Goal: Task Accomplishment & Management: Manage account settings

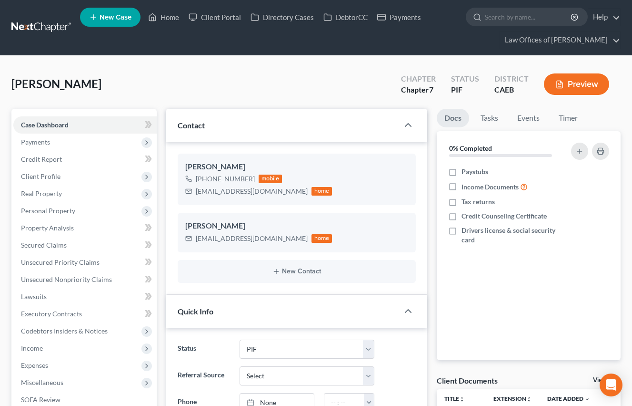
select select "11"
select select "0"
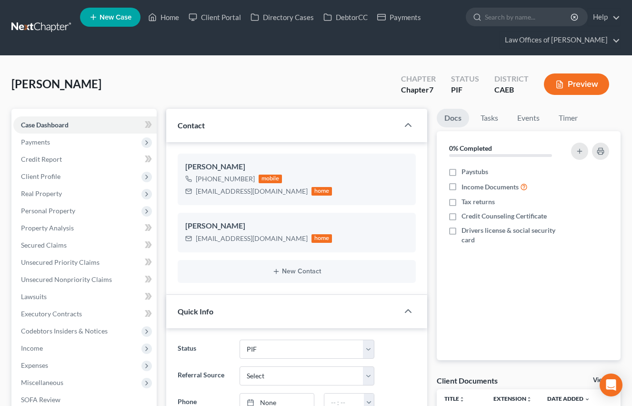
scroll to position [1125, 0]
click at [174, 17] on link "Home" at bounding box center [163, 17] width 41 height 17
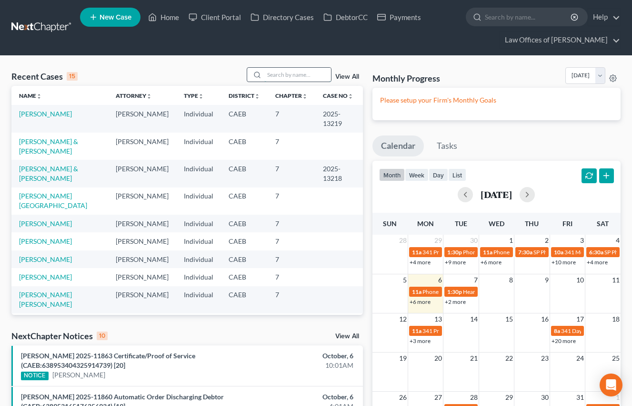
click at [295, 74] on input "search" at bounding box center [297, 75] width 67 height 14
click at [293, 73] on input "search" at bounding box center [297, 75] width 67 height 14
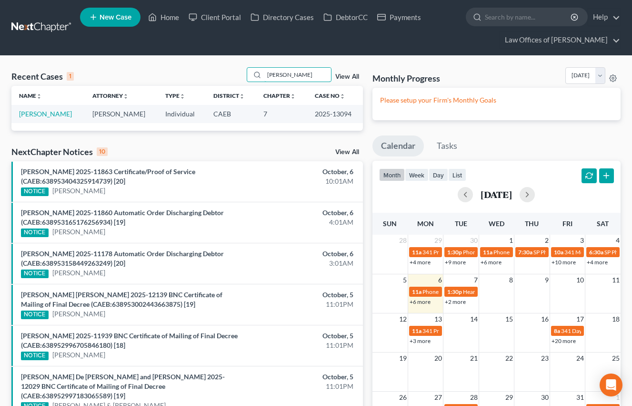
type input "[PERSON_NAME]"
click at [63, 119] on td "[PERSON_NAME]" at bounding box center [47, 114] width 73 height 18
click at [64, 116] on link "[PERSON_NAME]" at bounding box center [45, 114] width 53 height 8
select select "5"
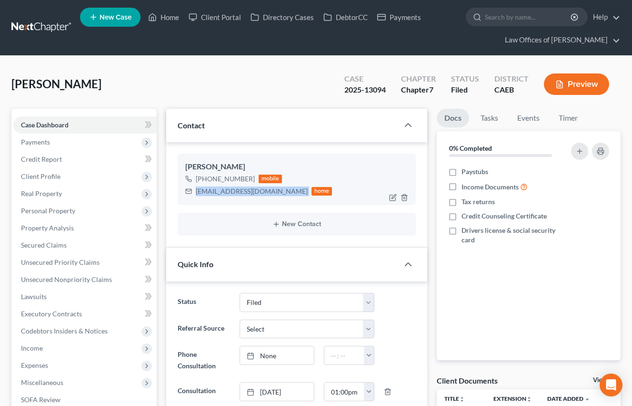
drag, startPoint x: 196, startPoint y: 191, endPoint x: 279, endPoint y: 191, distance: 83.4
click at [279, 191] on div "[EMAIL_ADDRESS][DOMAIN_NAME] home" at bounding box center [258, 191] width 147 height 12
copy div "[EMAIL_ADDRESS][DOMAIN_NAME]"
click at [168, 16] on link "Home" at bounding box center [163, 17] width 41 height 17
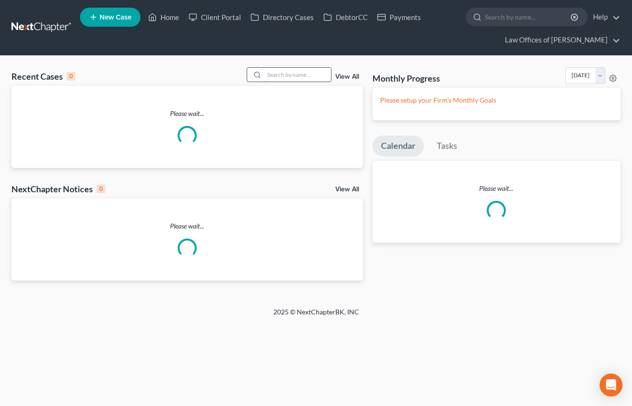
click at [309, 79] on input "search" at bounding box center [297, 75] width 67 height 14
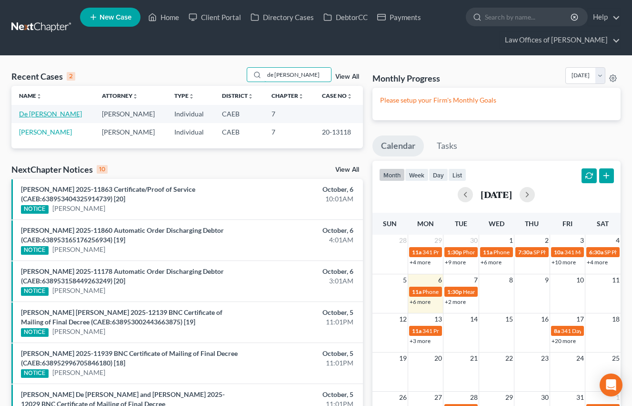
type input "de [PERSON_NAME]"
click at [69, 113] on link "De [PERSON_NAME]" at bounding box center [50, 114] width 63 height 8
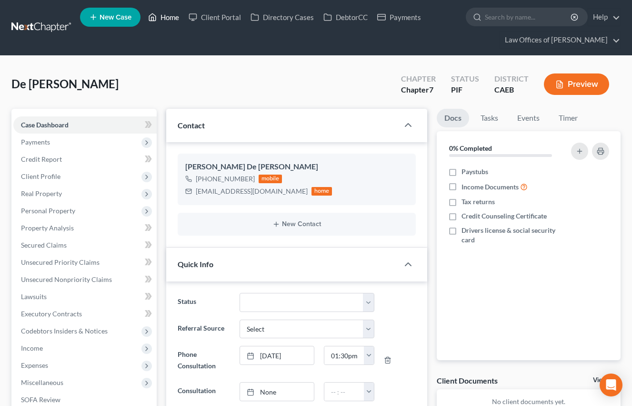
click at [165, 21] on link "Home" at bounding box center [163, 17] width 41 height 17
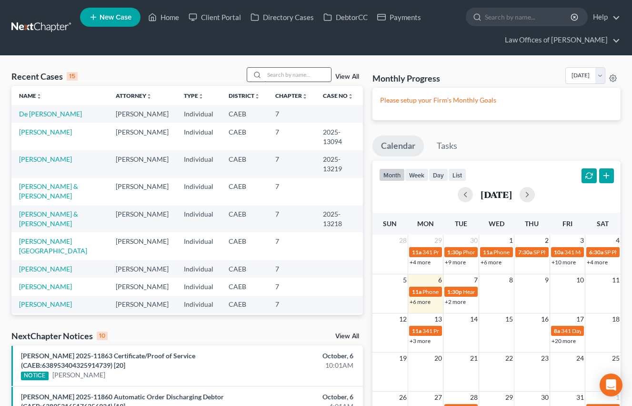
click at [288, 75] on input "search" at bounding box center [297, 75] width 67 height 14
type input "x"
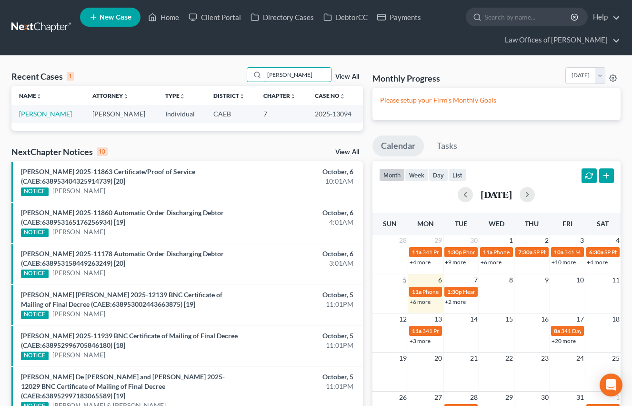
type input "[PERSON_NAME]"
click at [61, 134] on div "Recent Cases 1 [PERSON_NAME] View All Name unfold_more expand_more expand_less …" at bounding box center [187, 336] width 361 height 538
click at [62, 117] on link "[PERSON_NAME]" at bounding box center [45, 114] width 53 height 8
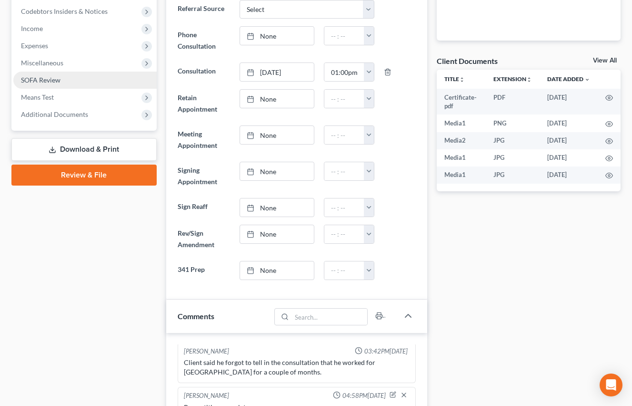
scroll to position [316, 0]
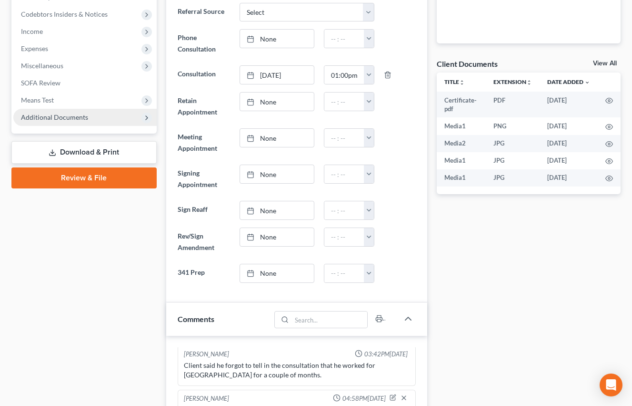
click at [64, 120] on span "Additional Documents" at bounding box center [54, 117] width 67 height 8
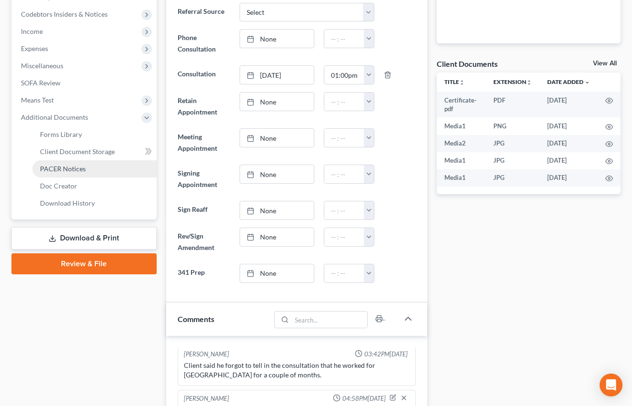
drag, startPoint x: 69, startPoint y: 171, endPoint x: 87, endPoint y: 168, distance: 18.4
click at [69, 171] on span "PACER Notices" at bounding box center [63, 168] width 46 height 8
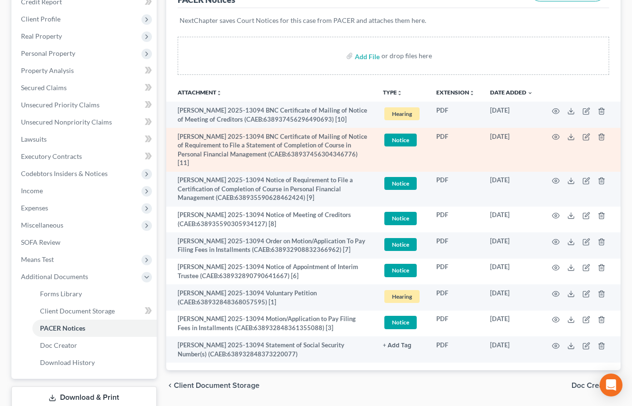
scroll to position [173, 0]
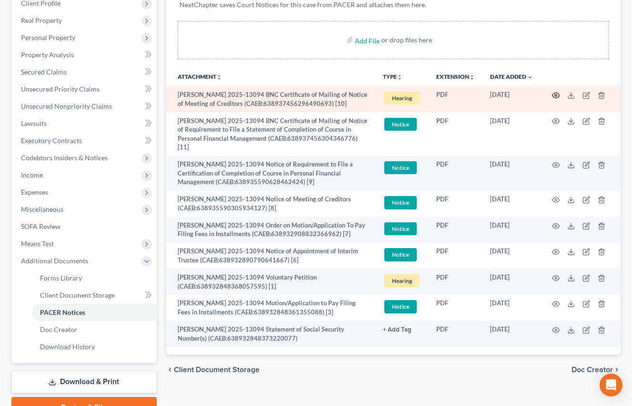
click at [556, 94] on circle "button" at bounding box center [556, 95] width 2 height 2
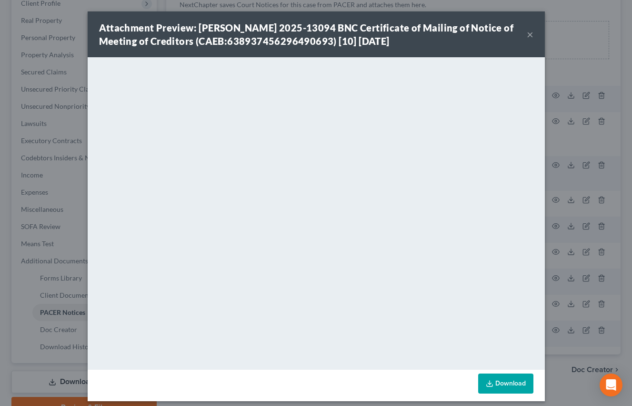
click at [529, 36] on button "×" at bounding box center [530, 34] width 7 height 11
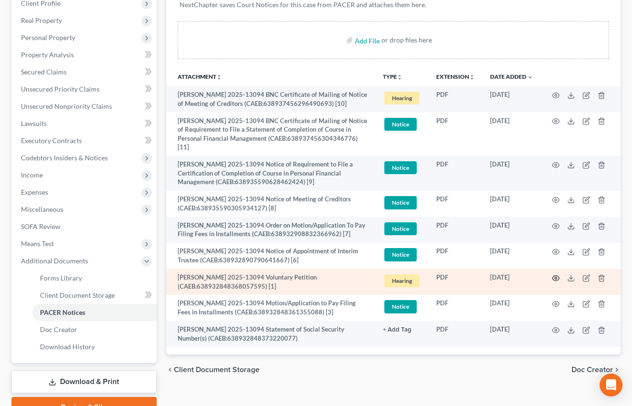
click at [552, 282] on icon "button" at bounding box center [556, 278] width 8 height 8
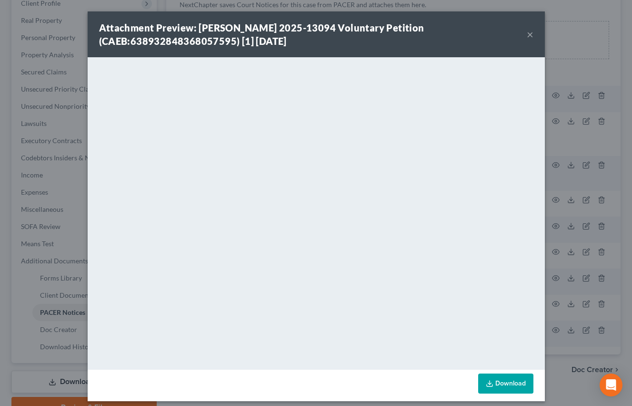
click at [530, 35] on button "×" at bounding box center [530, 34] width 7 height 11
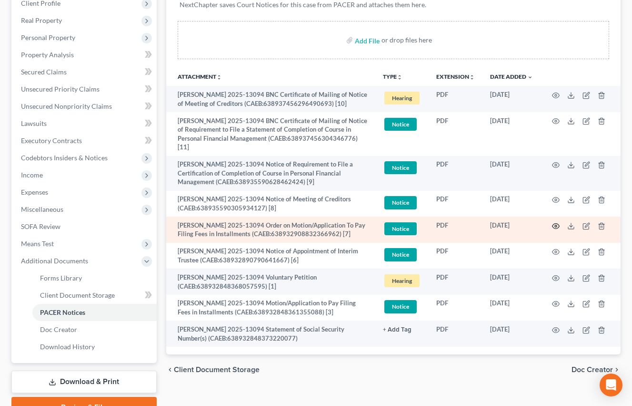
click at [556, 227] on circle "button" at bounding box center [556, 226] width 2 height 2
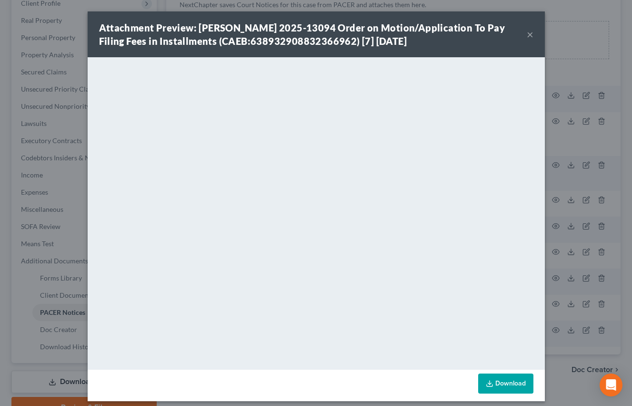
click at [531, 34] on button "×" at bounding box center [530, 34] width 7 height 11
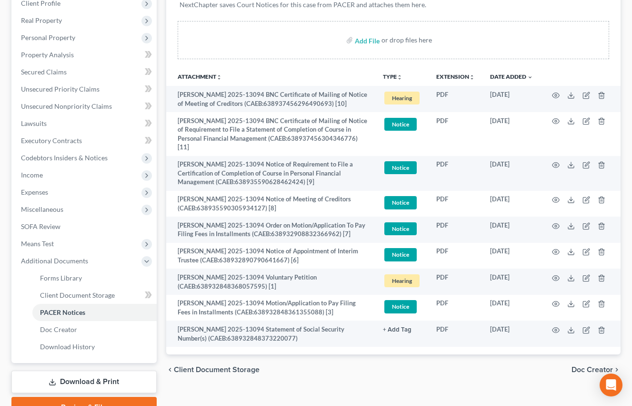
scroll to position [0, 0]
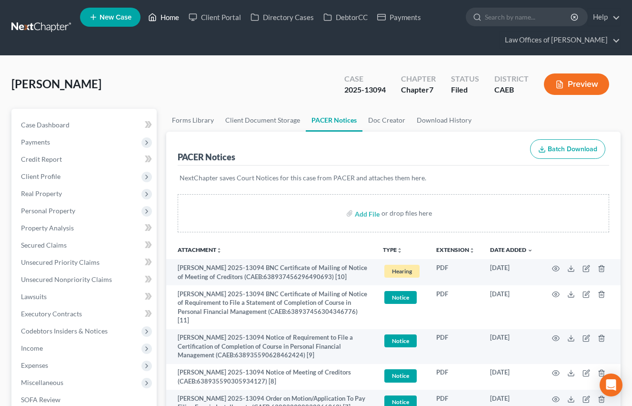
click at [166, 16] on link "Home" at bounding box center [163, 17] width 41 height 17
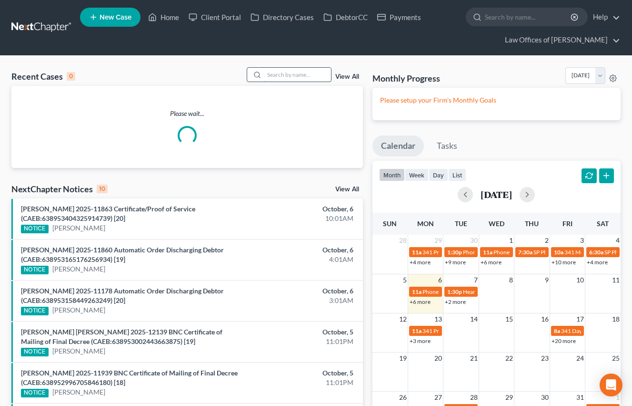
click at [298, 72] on input "search" at bounding box center [297, 75] width 67 height 14
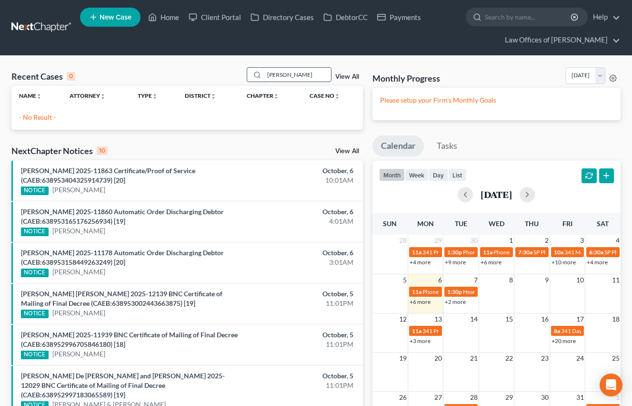
drag, startPoint x: 314, startPoint y: 76, endPoint x: 255, endPoint y: 73, distance: 58.2
click at [255, 73] on div "[PERSON_NAME]" at bounding box center [289, 74] width 85 height 15
type input "m"
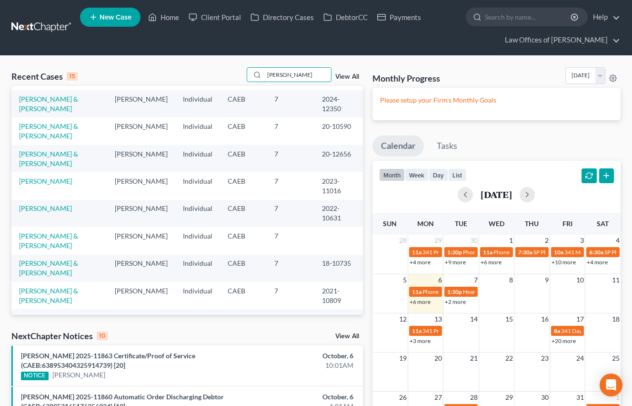
scroll to position [132, 0]
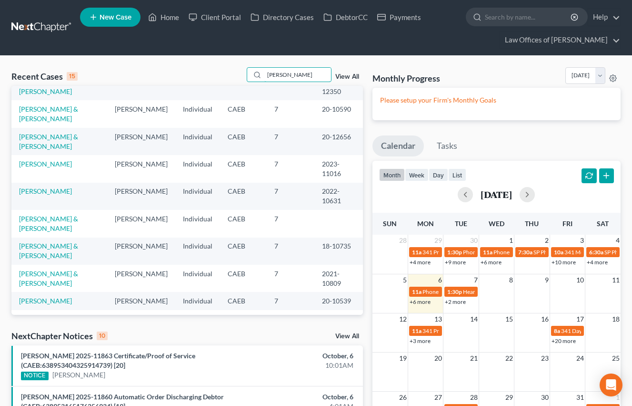
type input "[PERSON_NAME]"
click at [105, 14] on span "New Case" at bounding box center [116, 17] width 32 height 7
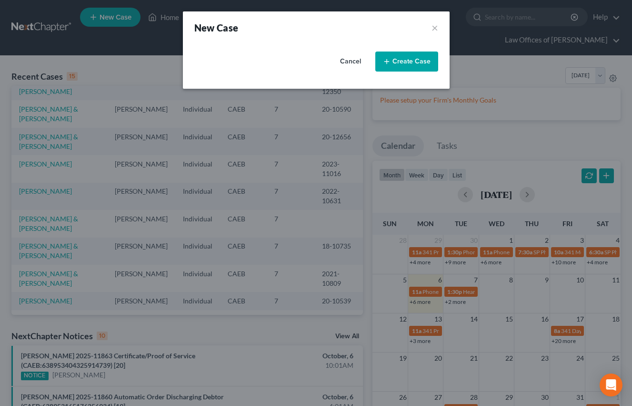
select select "8"
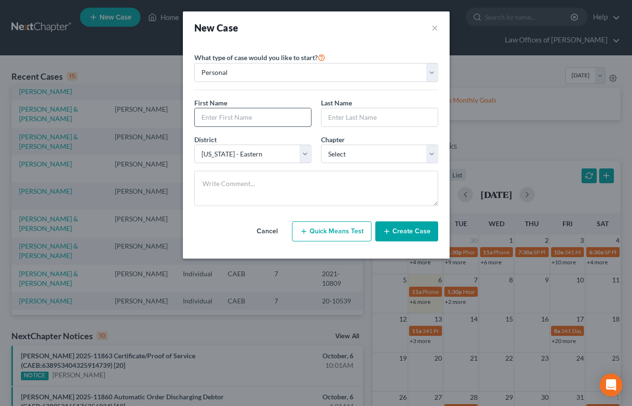
click at [233, 117] on input "text" at bounding box center [253, 117] width 116 height 18
type input "[PERSON_NAME]"
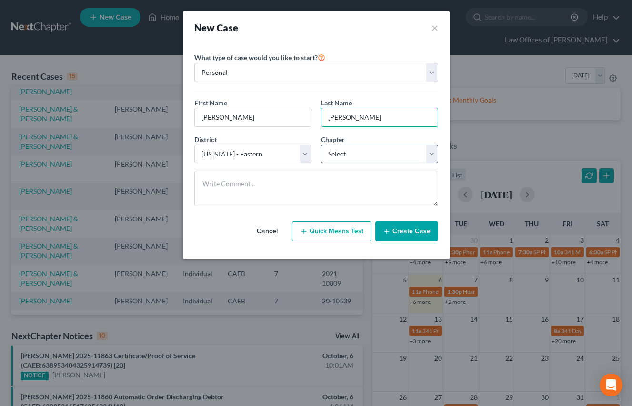
type input "[PERSON_NAME]"
click at [386, 158] on select "Select 7 11 12 13" at bounding box center [379, 153] width 117 height 19
select select "0"
click at [321, 144] on select "Select 7 11 12 13" at bounding box center [379, 153] width 117 height 19
click at [409, 228] on button "Create Case" at bounding box center [407, 231] width 63 height 20
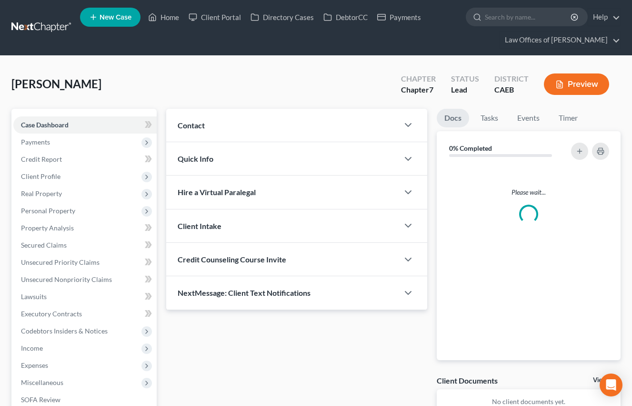
click at [318, 124] on div "Contact" at bounding box center [282, 125] width 233 height 33
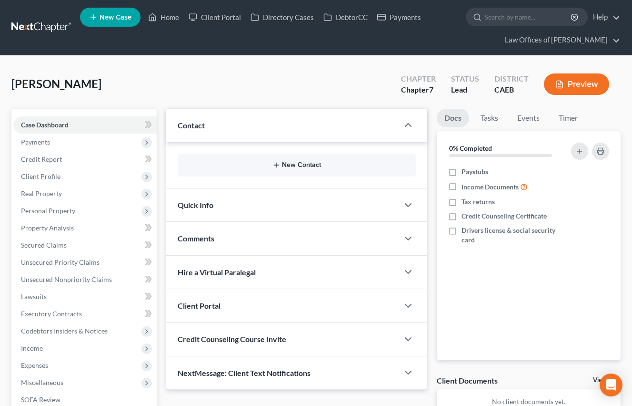
click at [314, 167] on button "New Contact" at bounding box center [296, 165] width 223 height 8
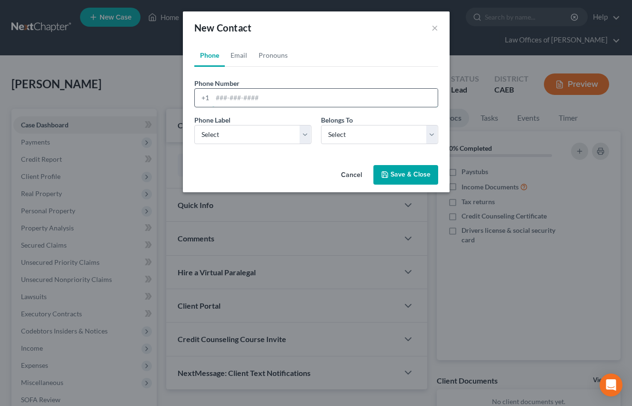
click at [254, 105] on input "tel" at bounding box center [325, 98] width 225 height 18
type input "6614776597"
click at [253, 135] on select "Select Mobile Home Work Other" at bounding box center [252, 134] width 117 height 19
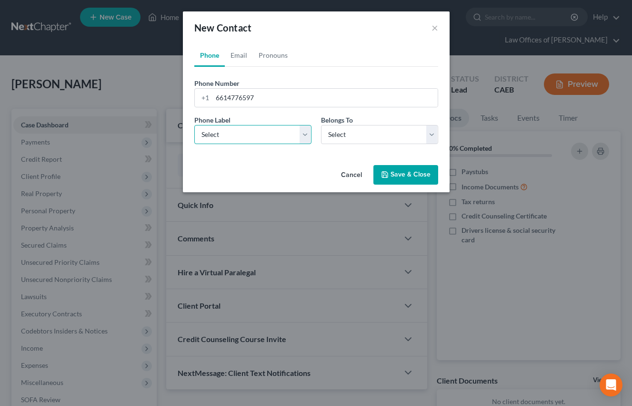
select select "0"
click at [194, 125] on select "Select Mobile Home Work Other" at bounding box center [252, 134] width 117 height 19
click at [376, 136] on select "Select Client Other" at bounding box center [379, 134] width 117 height 19
click at [321, 125] on select "Select Client Other" at bounding box center [379, 134] width 117 height 19
click at [403, 183] on button "Save & Close" at bounding box center [406, 175] width 65 height 20
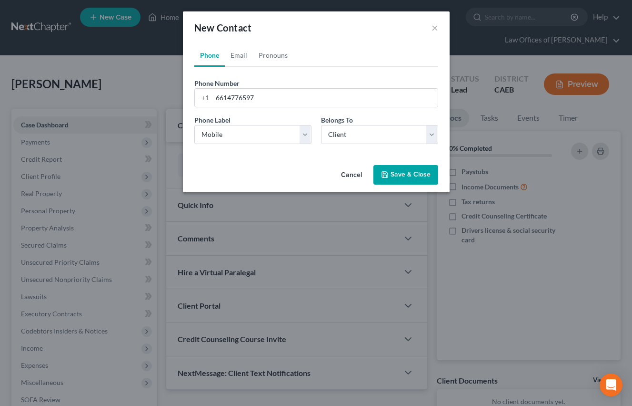
click at [400, 178] on button "Save & Close" at bounding box center [406, 175] width 65 height 20
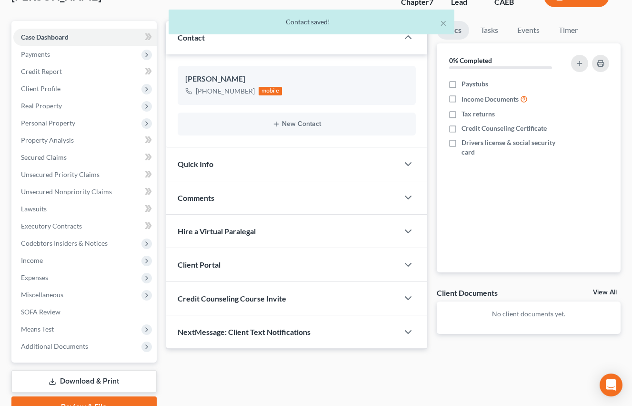
scroll to position [91, 0]
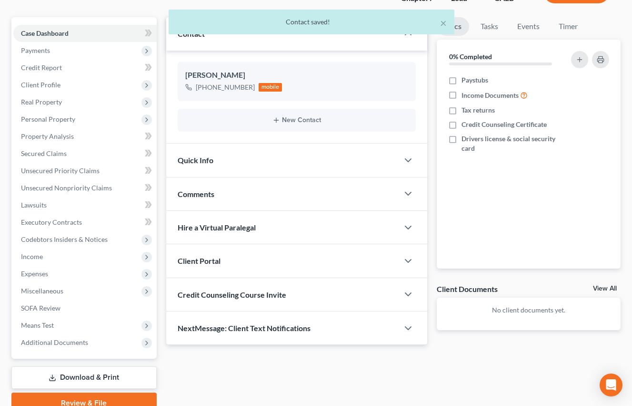
drag, startPoint x: 239, startPoint y: 140, endPoint x: 244, endPoint y: 168, distance: 28.7
click at [239, 140] on div "[PERSON_NAME] [PHONE_NUMBER] mobile New Contact" at bounding box center [296, 97] width 261 height 93
click at [244, 168] on div "Quick Info" at bounding box center [282, 159] width 233 height 33
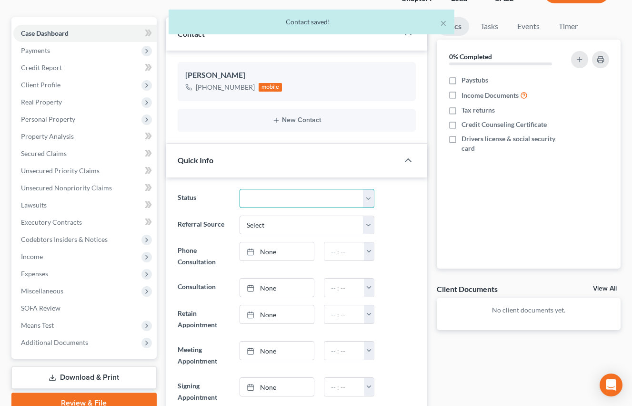
click at [276, 193] on select "Cancelled/Refund Closed Consultation Declined Discharged Filed Income Check In …" at bounding box center [307, 198] width 135 height 19
select select "2"
click at [240, 189] on select "Cancelled/Refund Closed Consultation Declined Discharged Filed Income Check In …" at bounding box center [307, 198] width 135 height 19
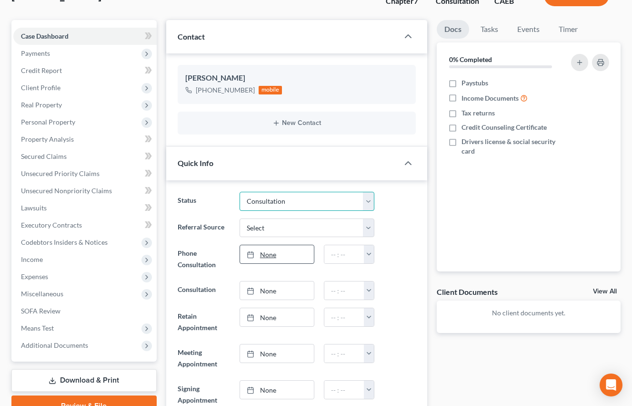
scroll to position [101, 0]
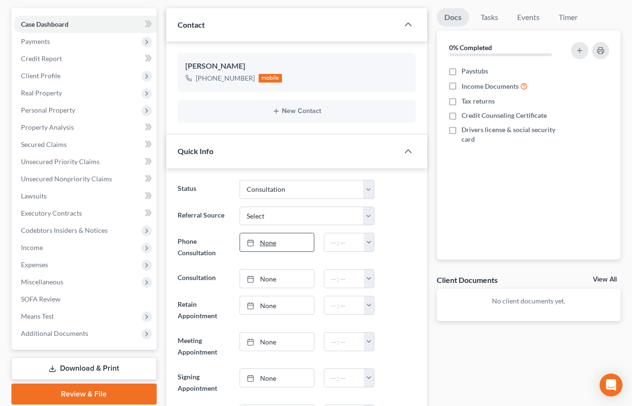
click at [298, 259] on div "None close Date Time chevron_left [DATE] chevron_right Su M Tu W Th F Sa 28 29 …" at bounding box center [307, 247] width 145 height 29
click at [291, 245] on link "None" at bounding box center [277, 242] width 74 height 18
type input "[DATE]"
click at [366, 242] on button "button" at bounding box center [369, 242] width 10 height 18
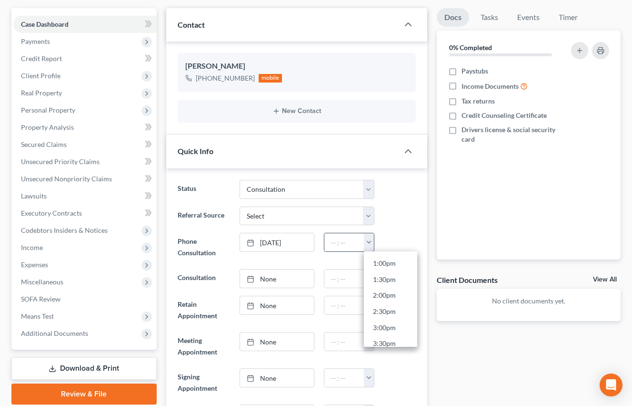
scroll to position [421, 0]
click at [390, 324] on link "3:00pm" at bounding box center [390, 322] width 53 height 16
type input "3:00pm"
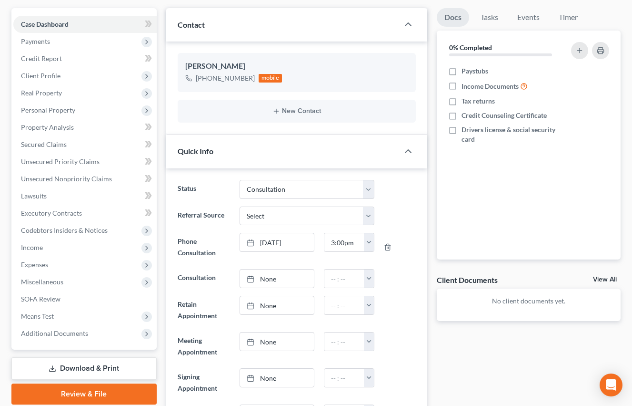
click at [397, 271] on div at bounding box center [399, 278] width 41 height 19
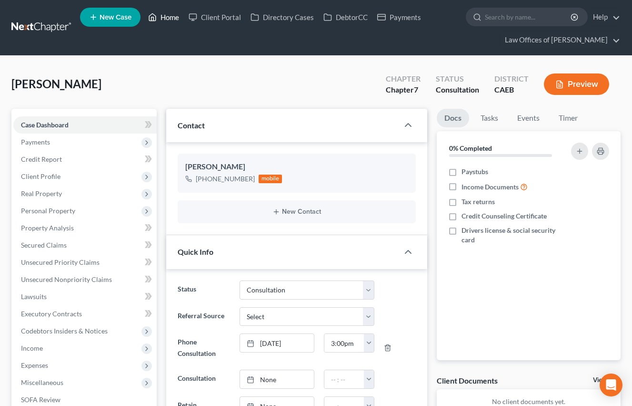
click at [165, 19] on link "Home" at bounding box center [163, 17] width 41 height 17
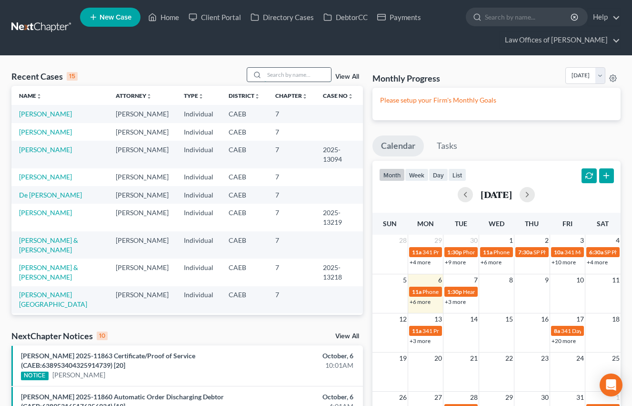
click at [300, 74] on input "search" at bounding box center [297, 75] width 67 height 14
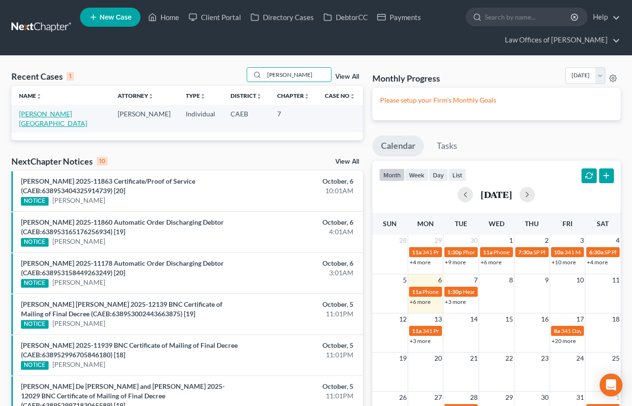
type input "[PERSON_NAME]"
click at [56, 117] on link "[PERSON_NAME][GEOGRAPHIC_DATA]" at bounding box center [53, 119] width 68 height 18
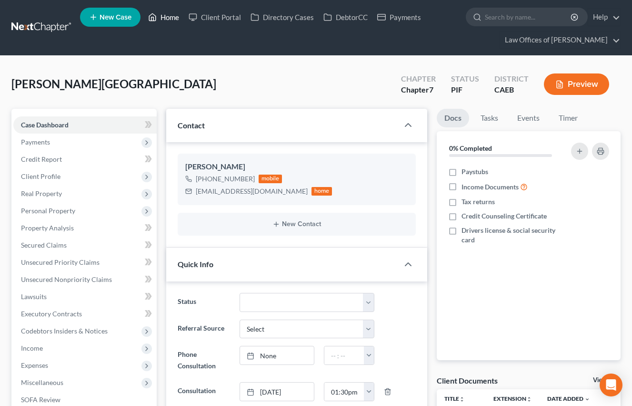
click at [163, 12] on link "Home" at bounding box center [163, 17] width 41 height 17
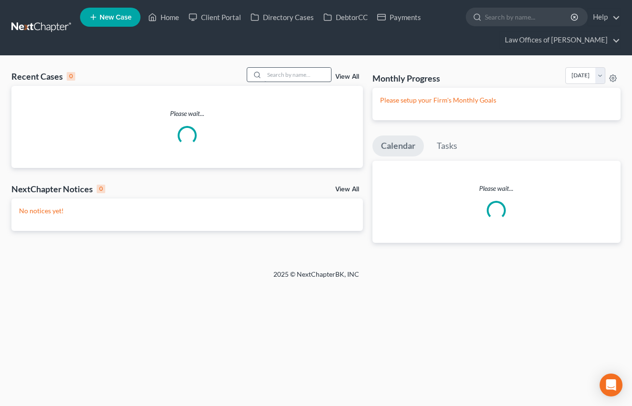
click at [277, 67] on div at bounding box center [289, 74] width 85 height 15
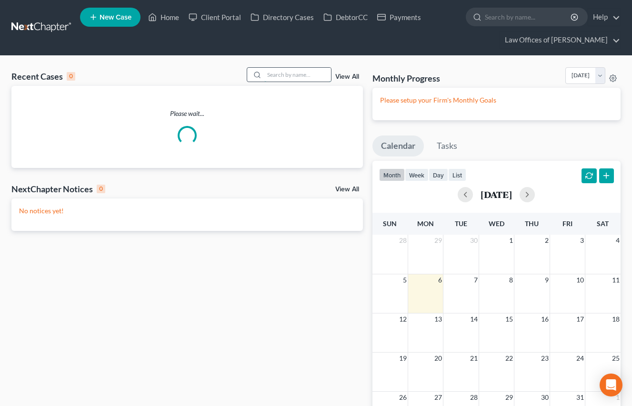
click at [281, 76] on input "search" at bounding box center [297, 75] width 67 height 14
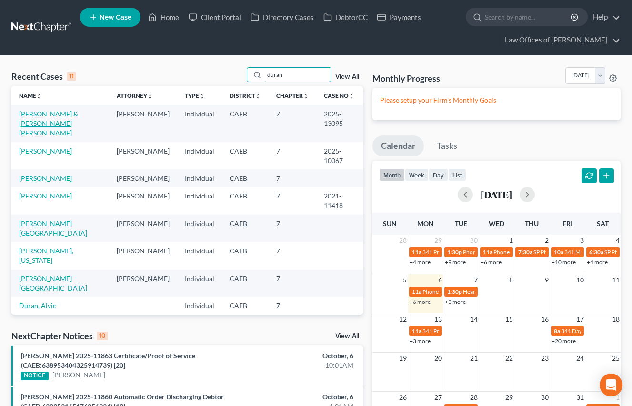
type input "duran"
click at [68, 120] on link "[PERSON_NAME] & [PERSON_NAME] [PERSON_NAME]" at bounding box center [48, 123] width 59 height 27
select select "5"
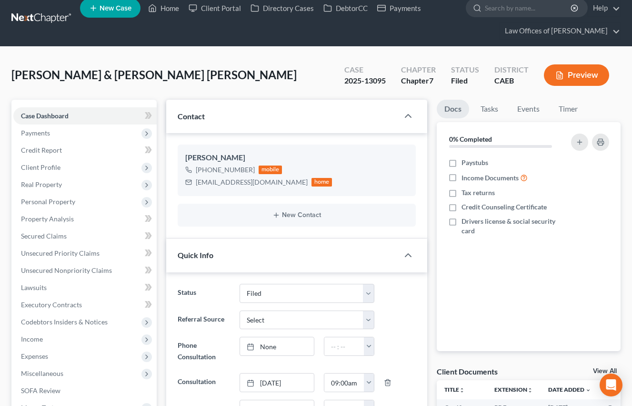
scroll to position [354, 0]
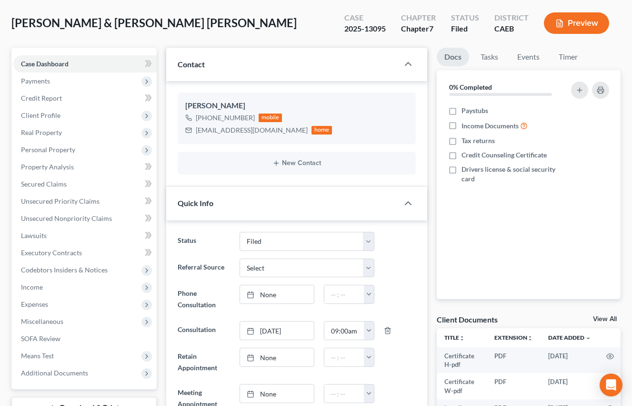
scroll to position [60, 0]
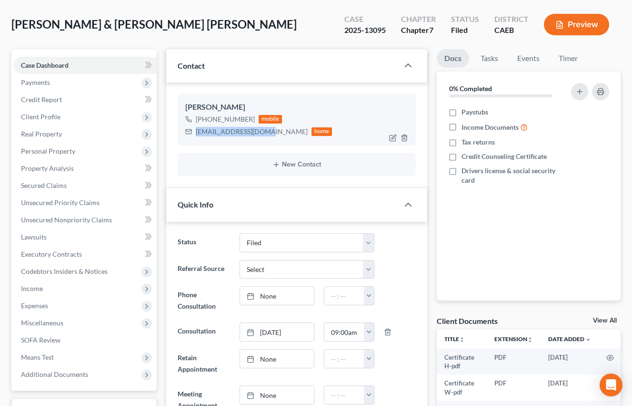
drag, startPoint x: 195, startPoint y: 132, endPoint x: 260, endPoint y: 133, distance: 65.3
click at [260, 133] on div "[EMAIL_ADDRESS][DOMAIN_NAME] home" at bounding box center [258, 131] width 147 height 12
copy div "[EMAIL_ADDRESS][DOMAIN_NAME]"
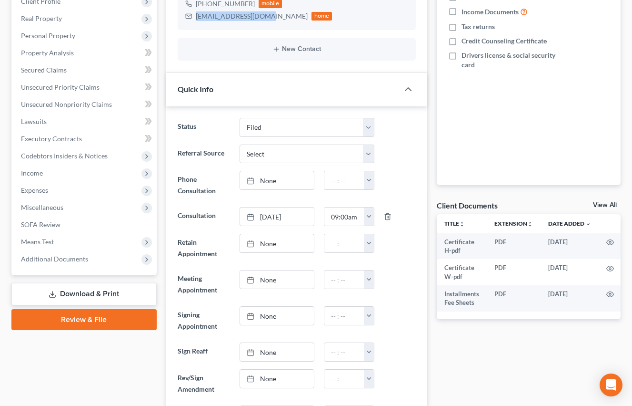
scroll to position [177, 0]
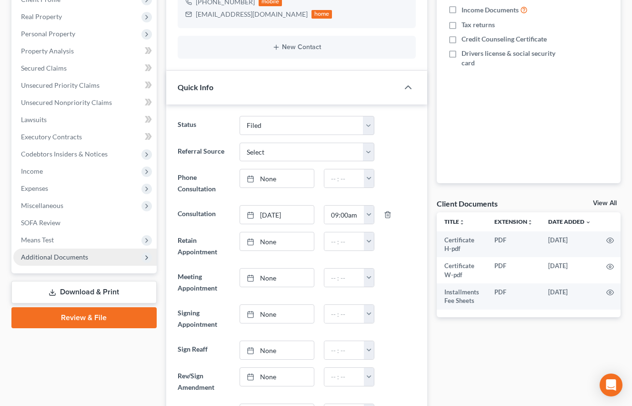
click at [65, 259] on span "Additional Documents" at bounding box center [54, 257] width 67 height 8
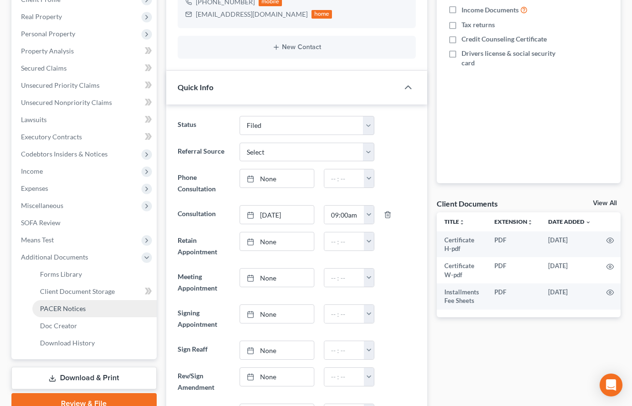
click at [73, 307] on span "PACER Notices" at bounding box center [63, 308] width 46 height 8
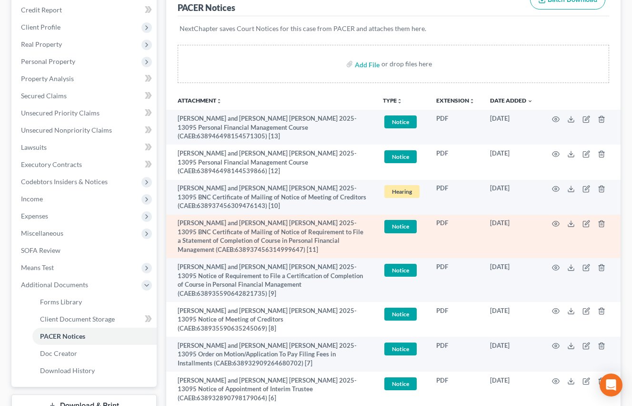
scroll to position [211, 0]
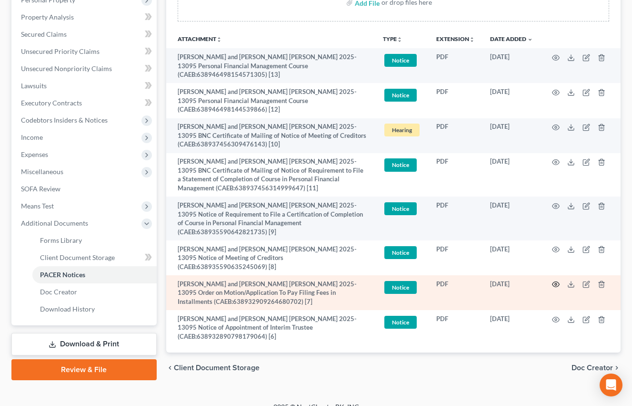
click at [559, 285] on icon "button" at bounding box center [556, 284] width 8 height 8
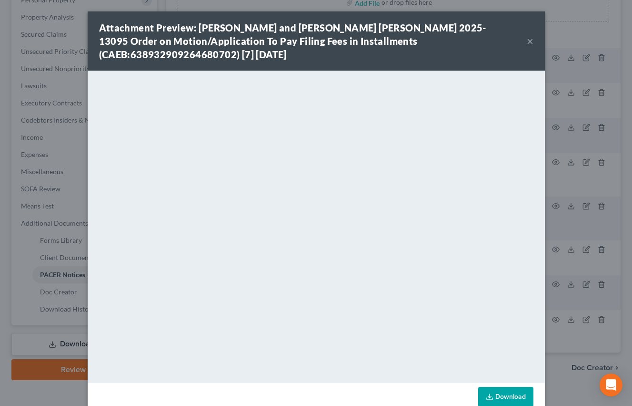
click at [531, 41] on button "×" at bounding box center [530, 40] width 7 height 11
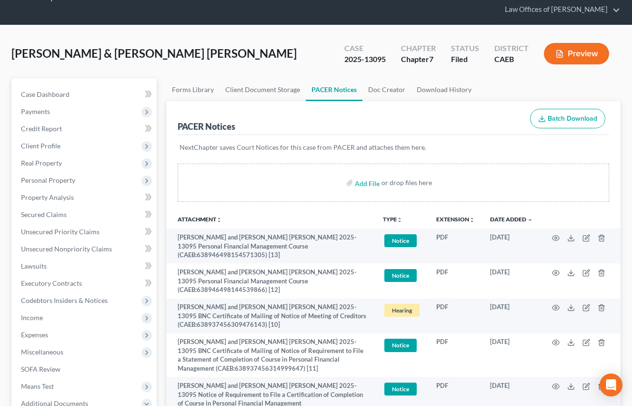
scroll to position [0, 0]
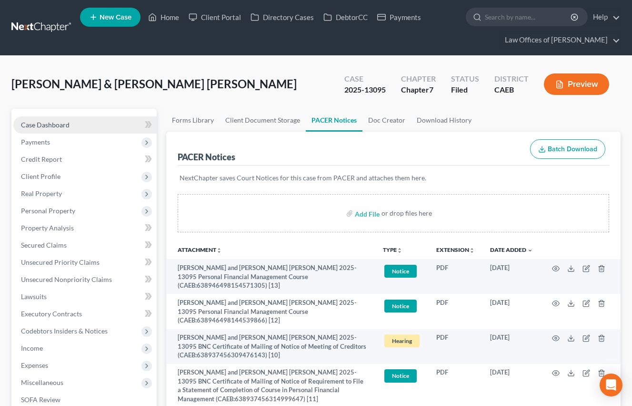
click at [53, 125] on span "Case Dashboard" at bounding box center [45, 125] width 49 height 8
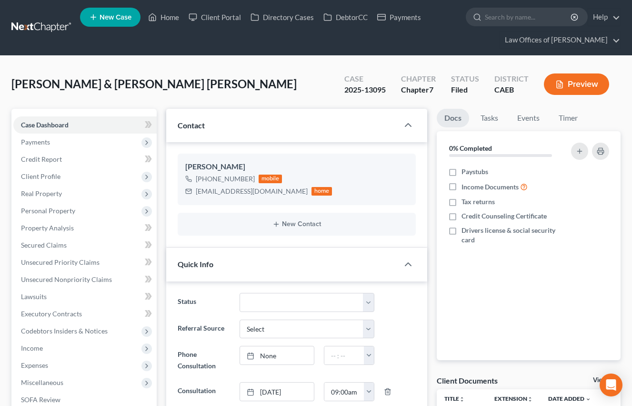
scroll to position [280, 0]
click at [163, 12] on link "Home" at bounding box center [163, 17] width 41 height 17
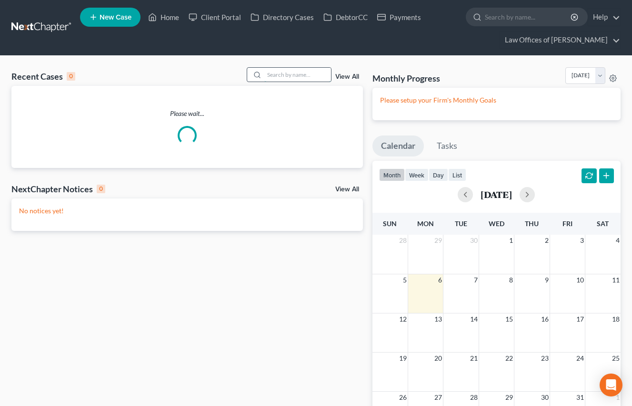
click at [275, 75] on input "search" at bounding box center [297, 75] width 67 height 14
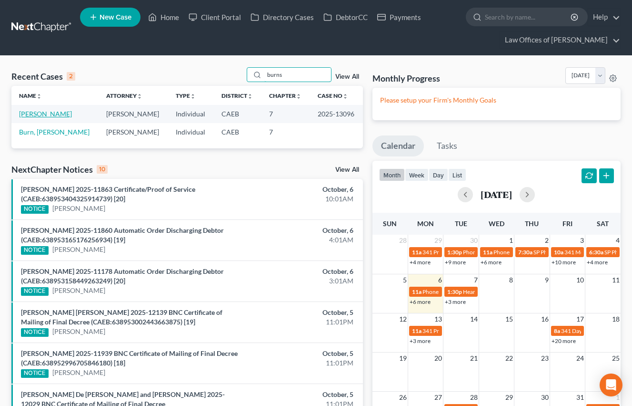
type input "burns"
click at [46, 115] on link "[PERSON_NAME]" at bounding box center [45, 114] width 53 height 8
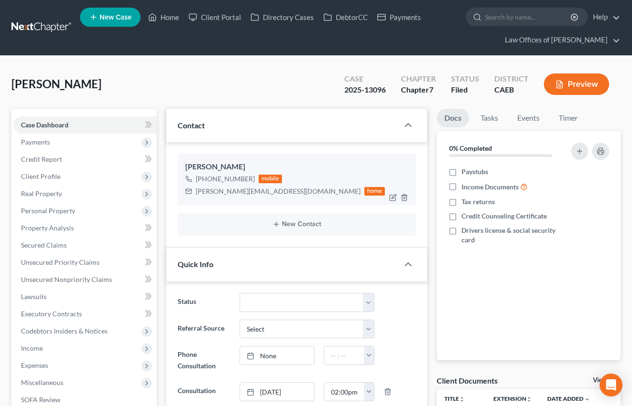
scroll to position [3506, 0]
drag, startPoint x: 196, startPoint y: 191, endPoint x: 282, endPoint y: 191, distance: 85.3
click at [282, 191] on div "[PERSON_NAME][EMAIL_ADDRESS][DOMAIN_NAME] home" at bounding box center [285, 191] width 200 height 12
copy div "[PERSON_NAME][EMAIL_ADDRESS][DOMAIN_NAME]"
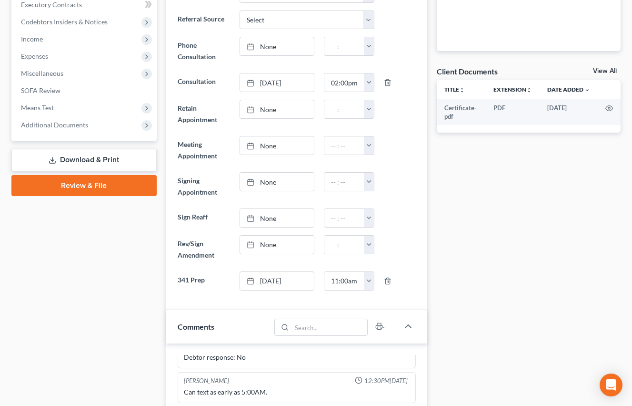
scroll to position [356, 0]
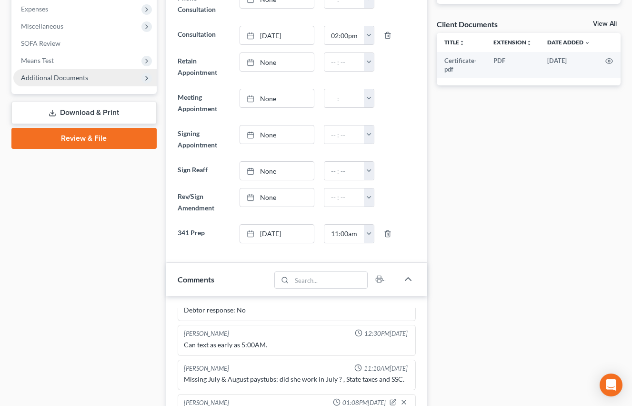
click at [61, 70] on span "Additional Documents" at bounding box center [84, 77] width 143 height 17
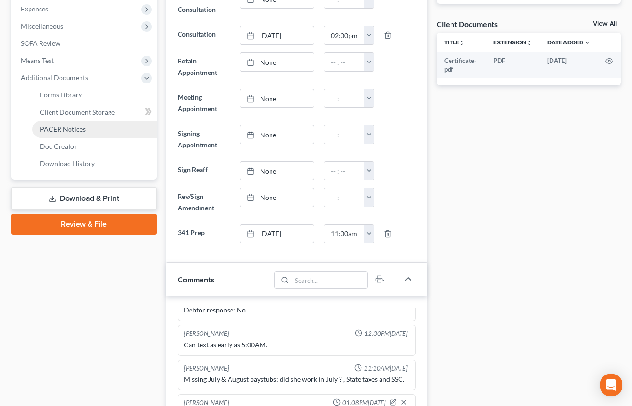
click at [83, 128] on span "PACER Notices" at bounding box center [63, 129] width 46 height 8
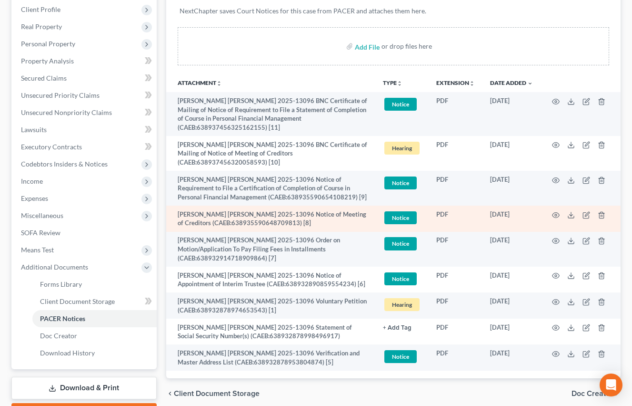
scroll to position [157, 0]
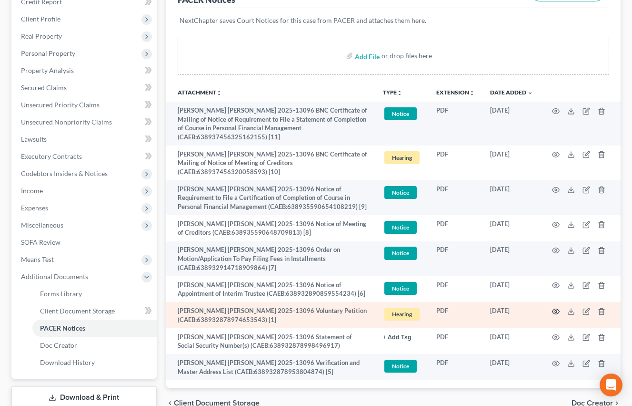
click at [553, 308] on icon "button" at bounding box center [556, 310] width 7 height 5
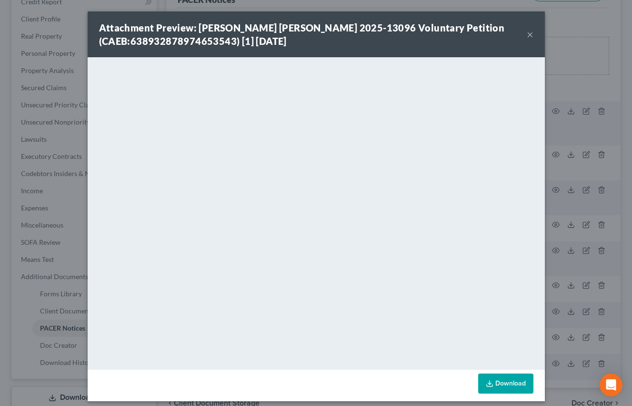
click at [529, 33] on button "×" at bounding box center [530, 34] width 7 height 11
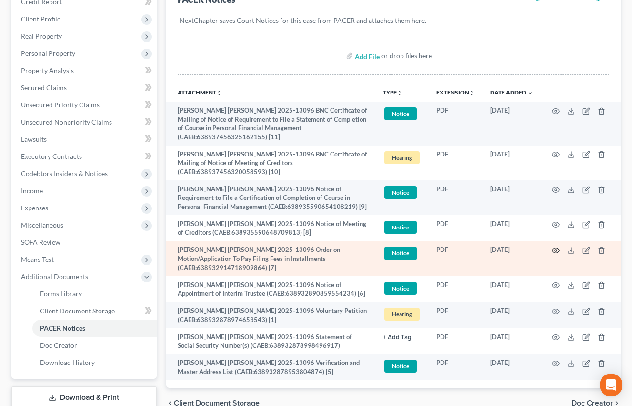
click at [555, 246] on icon "button" at bounding box center [556, 250] width 8 height 8
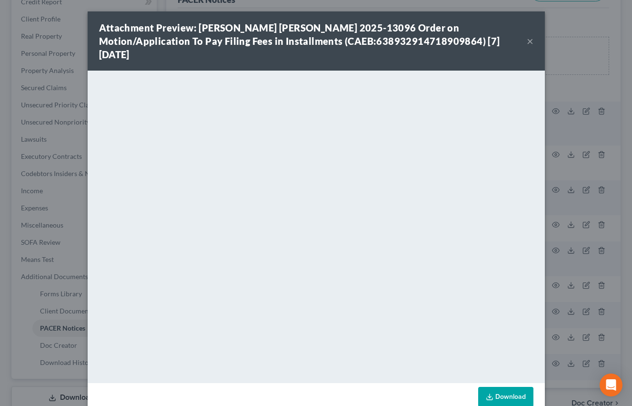
click at [531, 35] on button "×" at bounding box center [530, 40] width 7 height 11
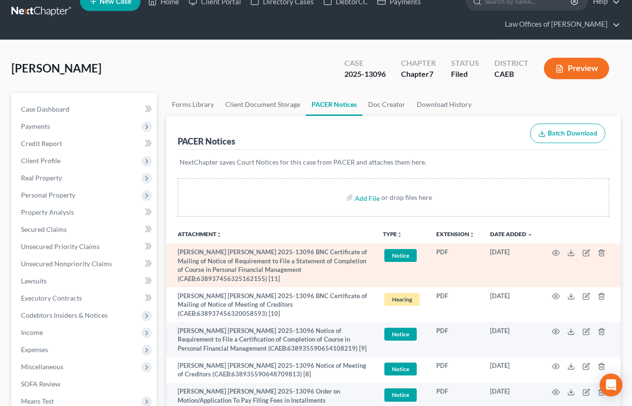
scroll to position [0, 0]
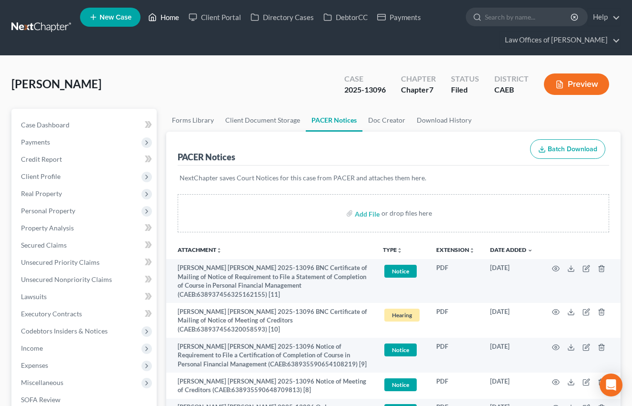
click at [169, 15] on link "Home" at bounding box center [163, 17] width 41 height 17
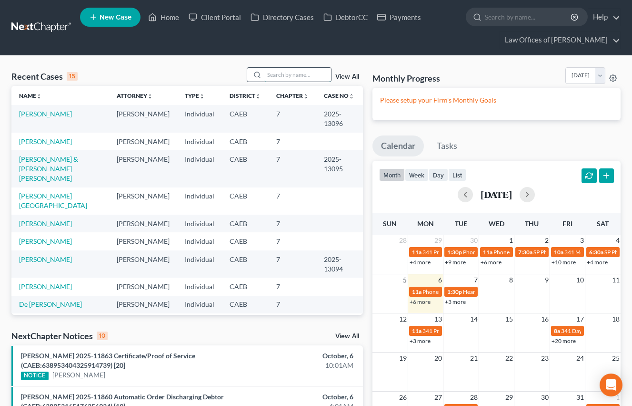
click at [303, 71] on input "search" at bounding box center [297, 75] width 67 height 14
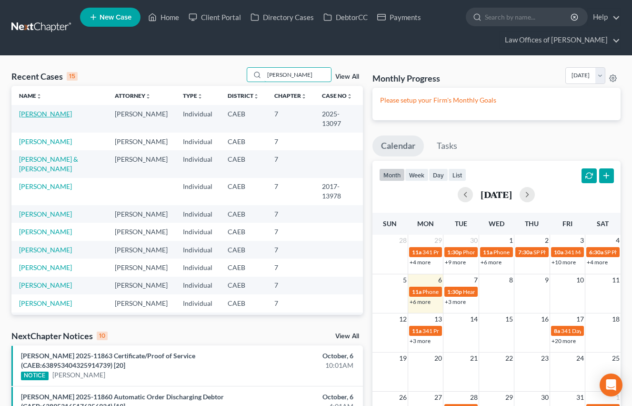
type input "[PERSON_NAME]"
click at [41, 115] on link "[PERSON_NAME]" at bounding box center [45, 114] width 53 height 8
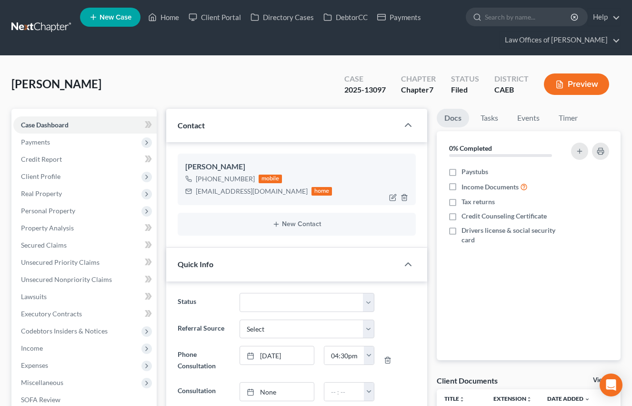
scroll to position [440, 0]
drag, startPoint x: 196, startPoint y: 189, endPoint x: 265, endPoint y: 193, distance: 68.8
click at [280, 190] on div "[EMAIL_ADDRESS][DOMAIN_NAME] home" at bounding box center [258, 191] width 147 height 12
copy div "[EMAIL_ADDRESS][DOMAIN_NAME]"
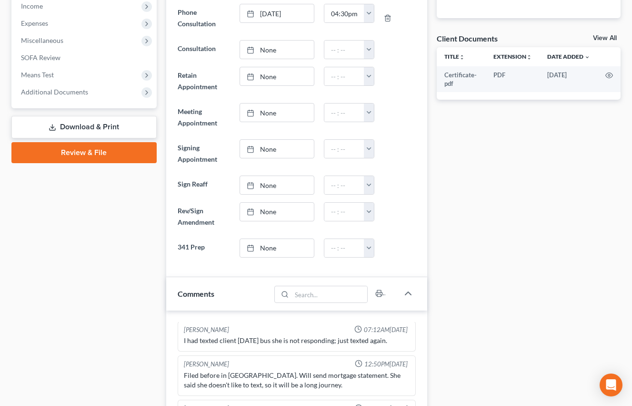
scroll to position [343, 0]
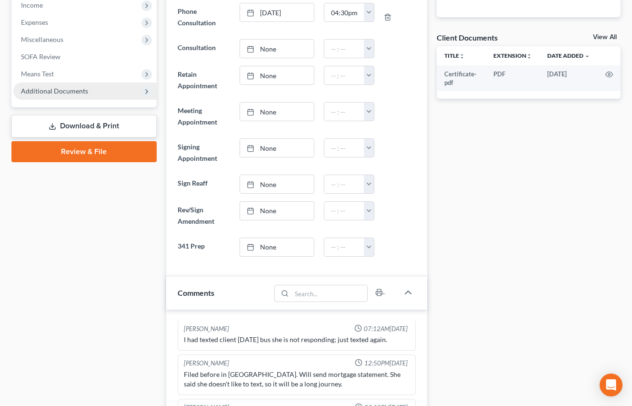
click at [73, 91] on span "Additional Documents" at bounding box center [54, 91] width 67 height 8
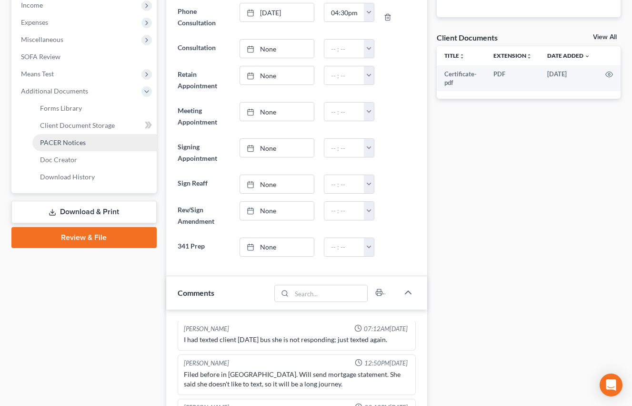
click at [70, 143] on span "PACER Notices" at bounding box center [63, 142] width 46 height 8
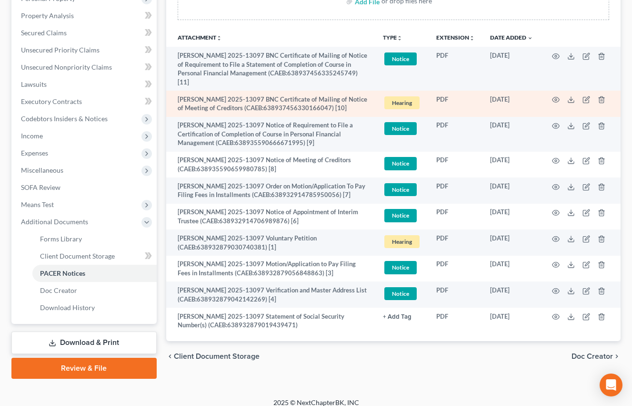
scroll to position [210, 0]
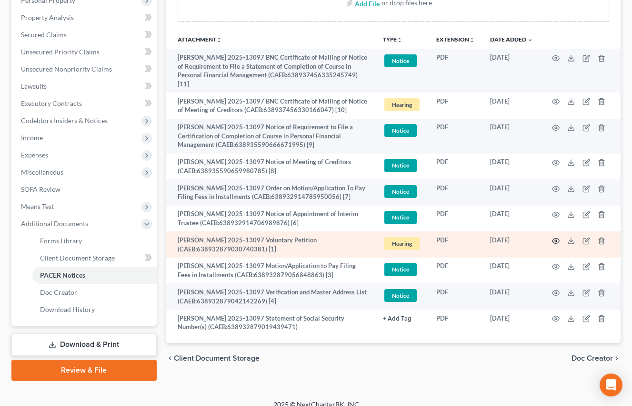
click at [556, 243] on icon "button" at bounding box center [556, 240] width 7 height 5
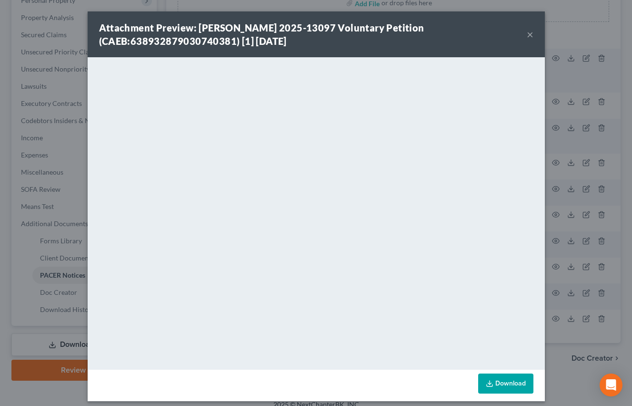
click at [593, 74] on div "Attachment Preview: [PERSON_NAME] 2025-13097 Voluntary Petition (CAEB:638932879…" at bounding box center [316, 203] width 632 height 406
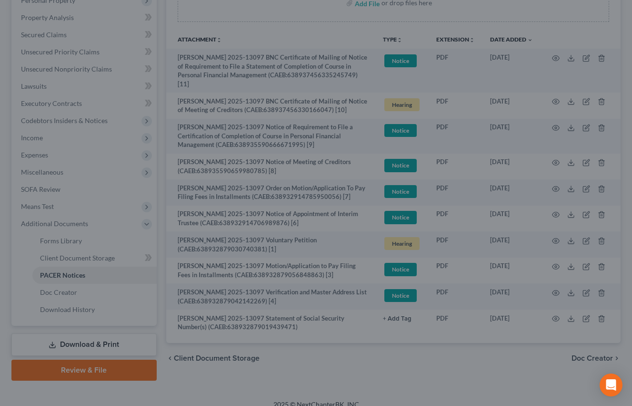
click at [505, 51] on button "×" at bounding box center [502, 56] width 6 height 10
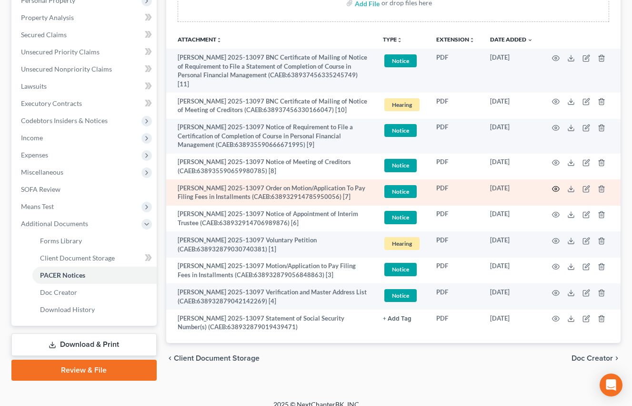
click at [556, 193] on icon "button" at bounding box center [556, 189] width 8 height 8
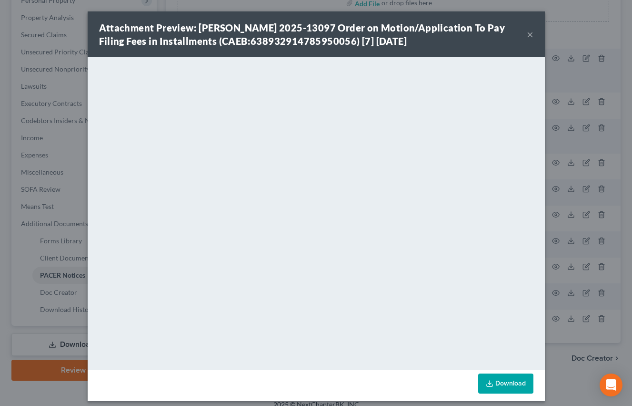
click at [529, 34] on button "×" at bounding box center [530, 34] width 7 height 11
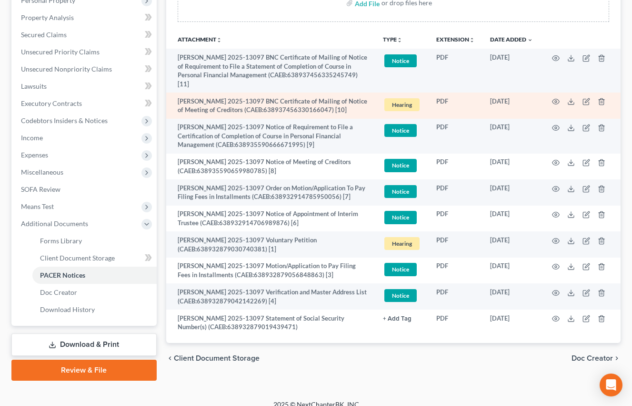
scroll to position [0, 0]
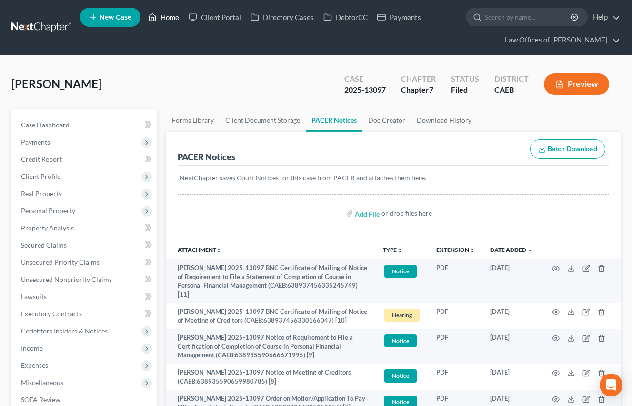
click at [163, 14] on link "Home" at bounding box center [163, 17] width 41 height 17
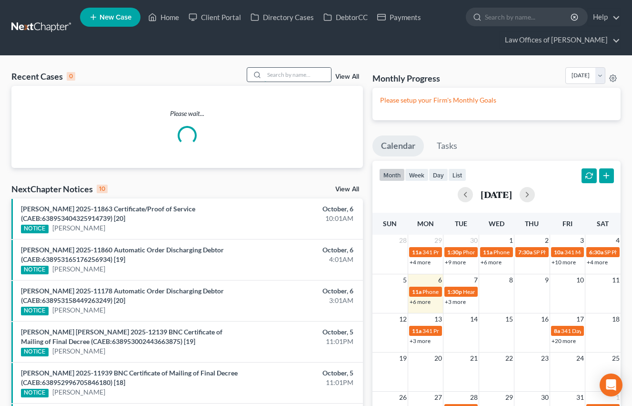
click at [295, 71] on input "search" at bounding box center [297, 75] width 67 height 14
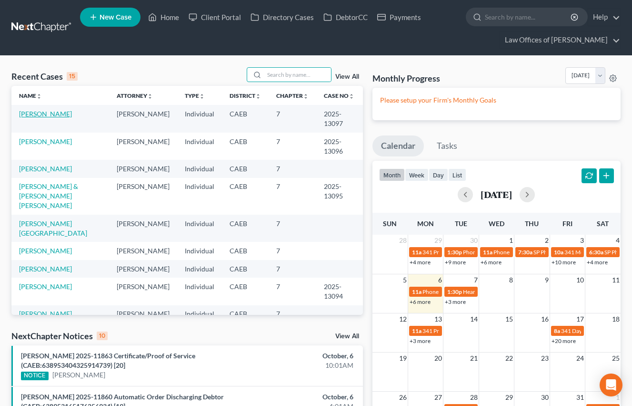
click at [47, 114] on link "[PERSON_NAME]" at bounding box center [45, 114] width 53 height 8
select select "5"
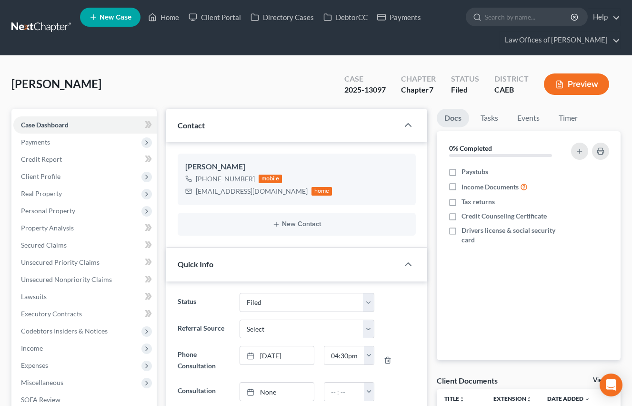
scroll to position [502, 0]
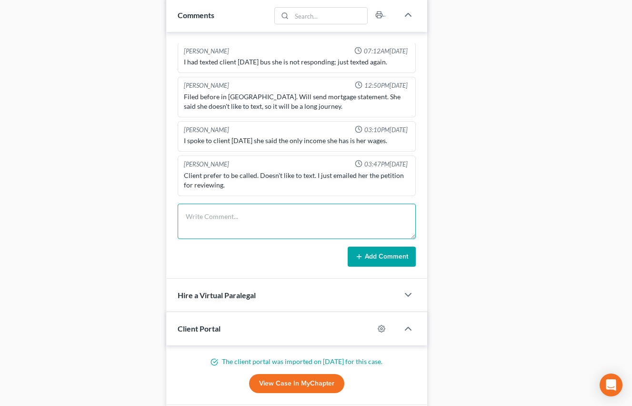
click at [260, 228] on textarea at bounding box center [297, 220] width 238 height 35
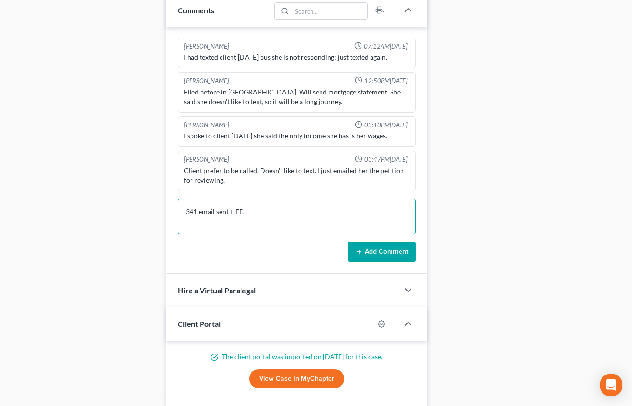
drag, startPoint x: 251, startPoint y: 210, endPoint x: 167, endPoint y: 213, distance: 83.9
click at [167, 213] on div "[PERSON_NAME] 04:53PM[DATE] Filed 9-[DATE]: 2:2014bk23583 [DATE] [GEOGRAPHIC_DA…" at bounding box center [296, 150] width 261 height 246
type textarea "341 email sent + FF."
click at [376, 247] on button "Add Comment" at bounding box center [382, 252] width 68 height 20
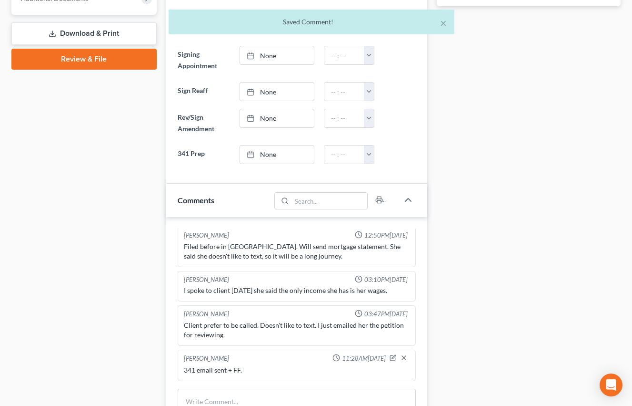
scroll to position [0, 0]
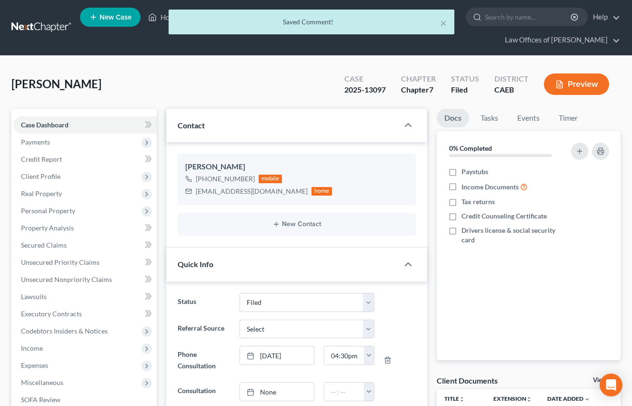
click at [164, 20] on div "× Saved Comment!" at bounding box center [311, 25] width 632 height 30
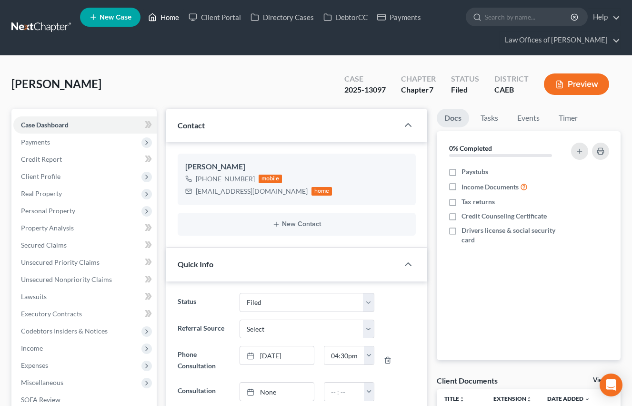
click at [166, 18] on link "Home" at bounding box center [163, 17] width 41 height 17
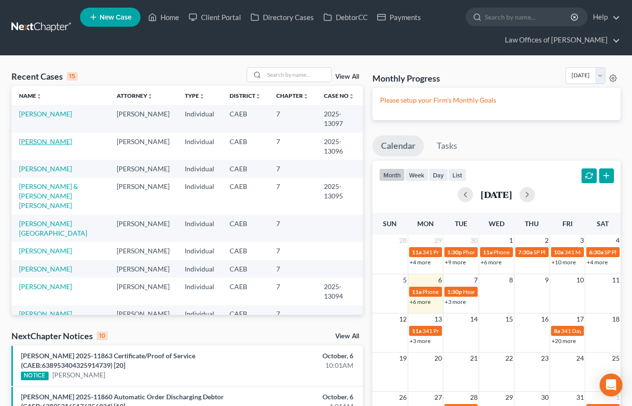
click at [38, 142] on link "[PERSON_NAME]" at bounding box center [45, 141] width 53 height 8
select select "5"
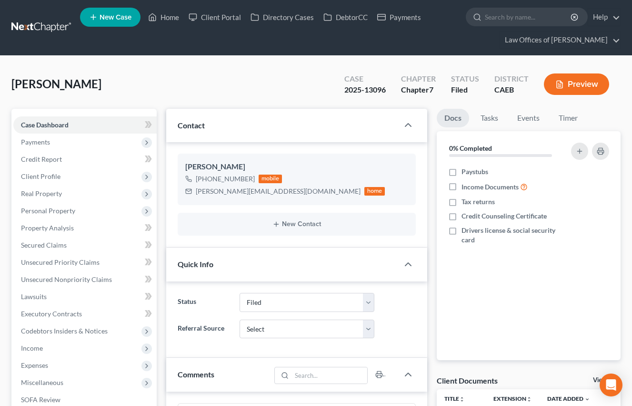
paste textarea
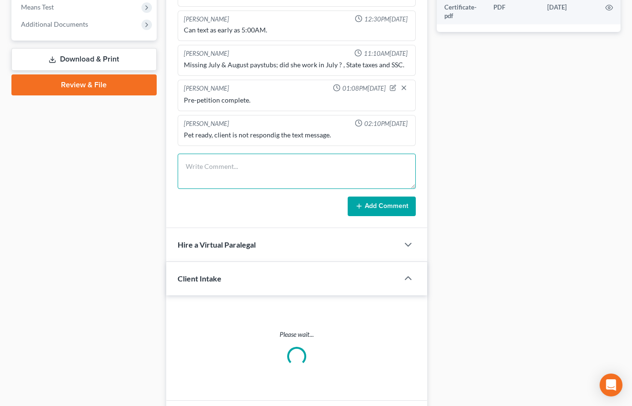
scroll to position [3506, 0]
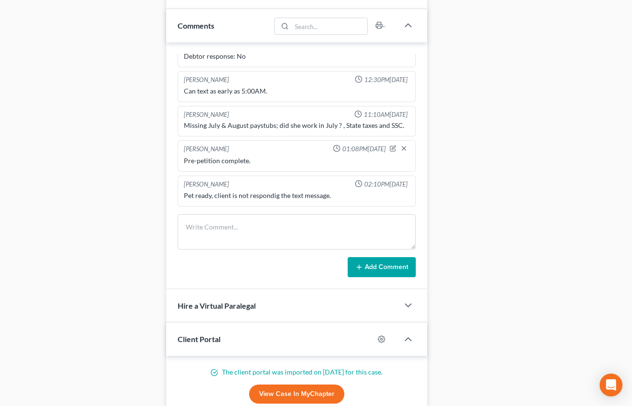
scroll to position [702, 0]
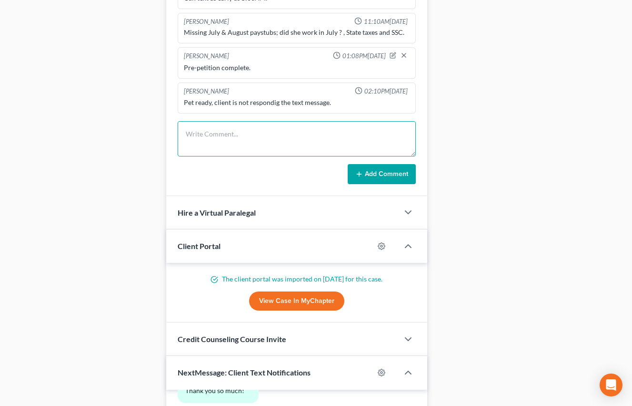
paste textarea "341 email sent + FF."
type textarea "341 email sent + FF."
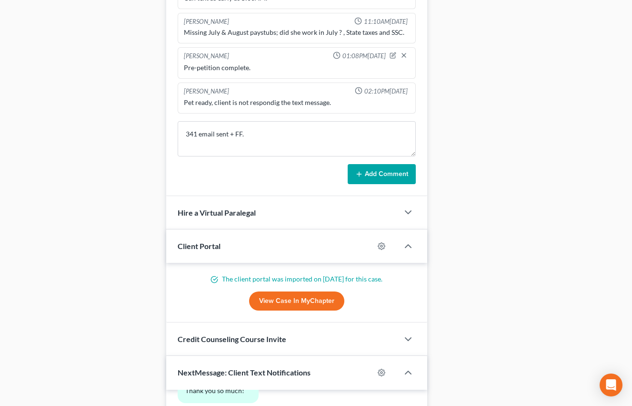
click at [368, 171] on button "Add Comment" at bounding box center [382, 174] width 68 height 20
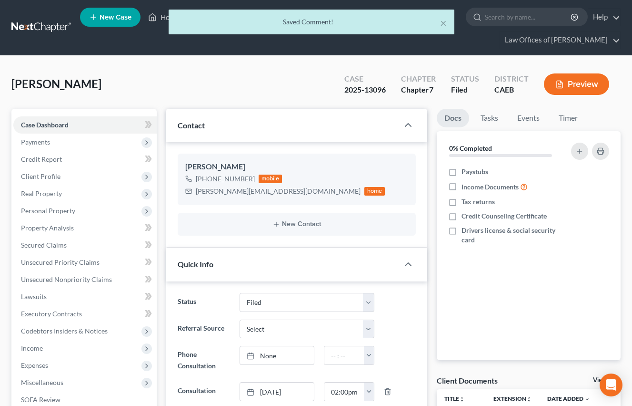
scroll to position [551, 0]
click at [159, 20] on div "× Saved Comment!" at bounding box center [311, 25] width 632 height 30
click at [166, 21] on div "× Saved Comment!" at bounding box center [311, 25] width 632 height 30
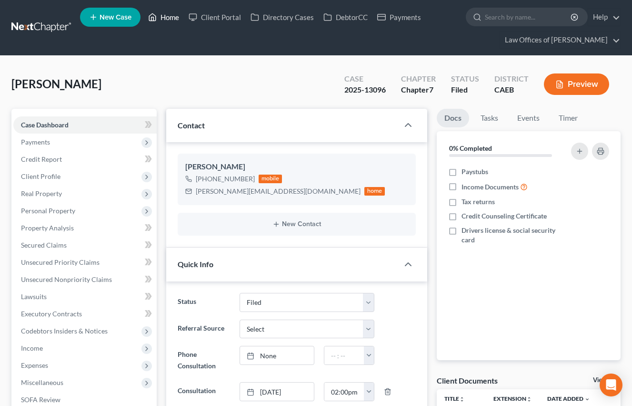
click at [167, 19] on link "Home" at bounding box center [163, 17] width 41 height 17
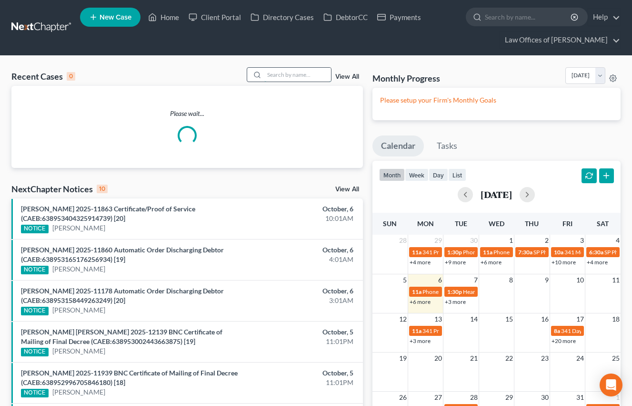
click at [276, 81] on input "search" at bounding box center [297, 75] width 67 height 14
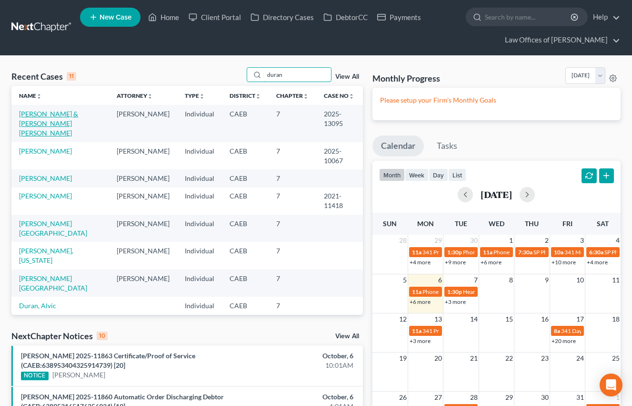
type input "duran"
click at [54, 115] on link "[PERSON_NAME] & [PERSON_NAME] [PERSON_NAME]" at bounding box center [48, 123] width 59 height 27
select select "5"
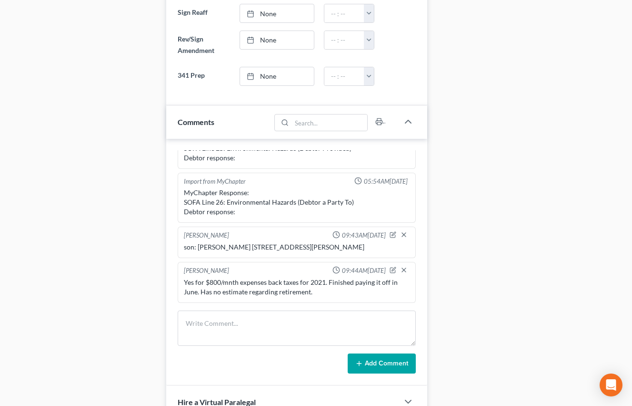
scroll to position [526, 0]
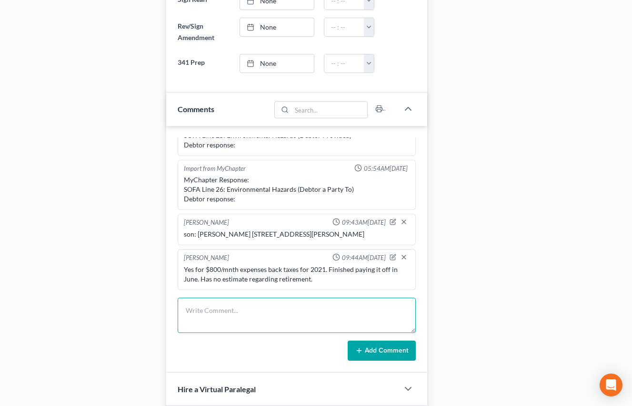
click at [206, 306] on textarea at bounding box center [297, 314] width 238 height 35
paste textarea "341 email sent + FF."
type textarea "341 email sent + FF."
click at [359, 344] on button "Add Comment" at bounding box center [382, 350] width 68 height 20
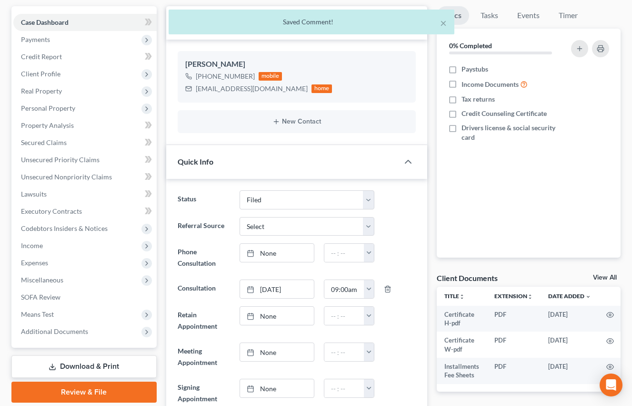
scroll to position [0, 0]
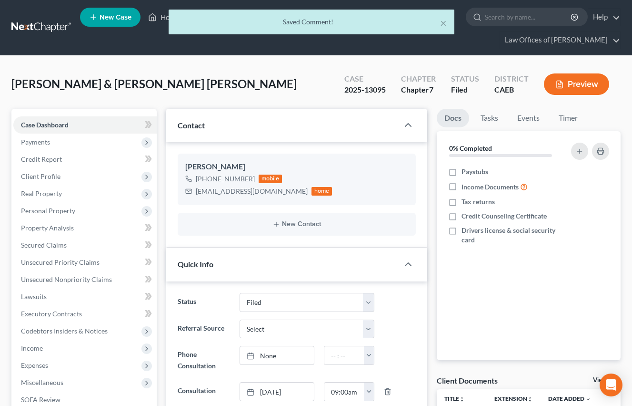
click at [162, 13] on div "× Saved Comment!" at bounding box center [311, 25] width 632 height 30
click at [167, 17] on div "× Saved Comment!" at bounding box center [311, 25] width 632 height 30
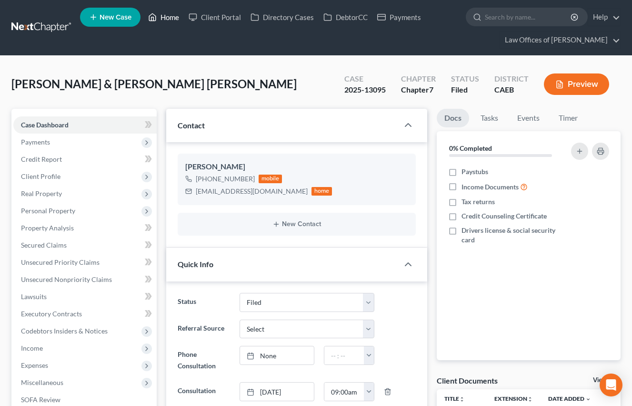
click at [167, 14] on link "Home" at bounding box center [163, 17] width 41 height 17
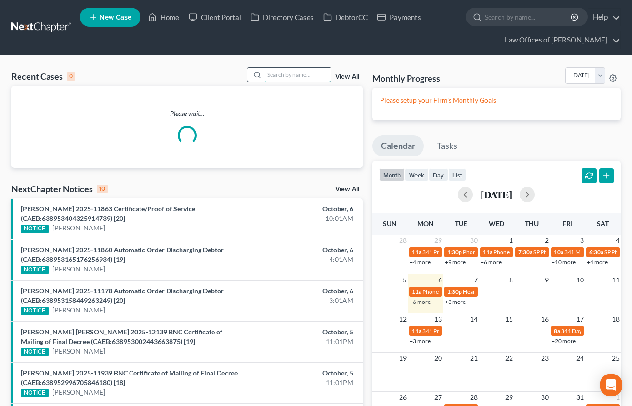
click at [280, 79] on input "search" at bounding box center [297, 75] width 67 height 14
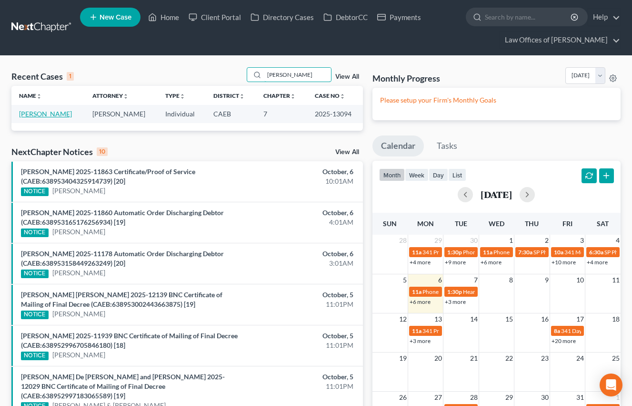
type input "[PERSON_NAME]"
click at [63, 115] on link "[PERSON_NAME]" at bounding box center [45, 114] width 53 height 8
select select "5"
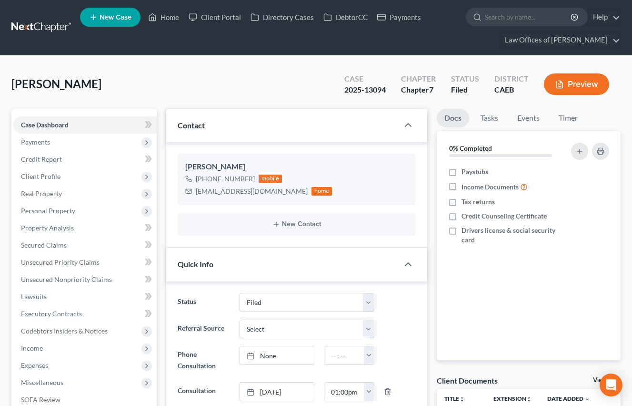
scroll to position [579, 0]
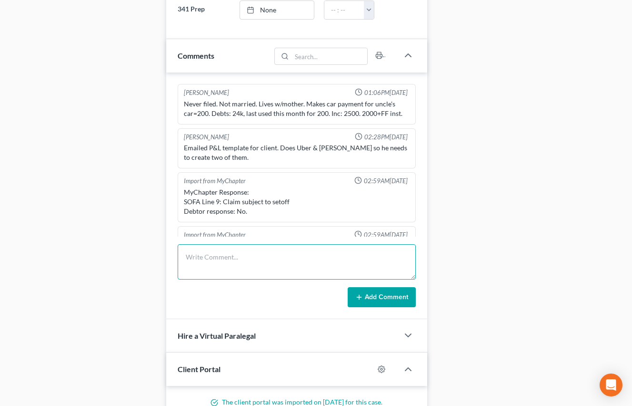
click at [213, 265] on textarea at bounding box center [297, 261] width 238 height 35
paste textarea "341 email sent + FF."
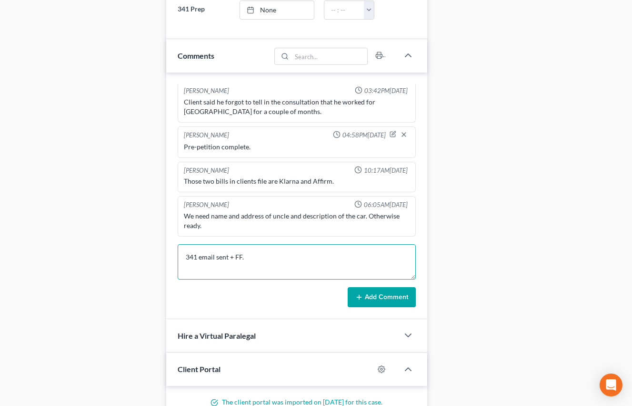
scroll to position [4236, 0]
type textarea "341 email sent + FF."
click at [403, 298] on button "Add Comment" at bounding box center [382, 297] width 68 height 20
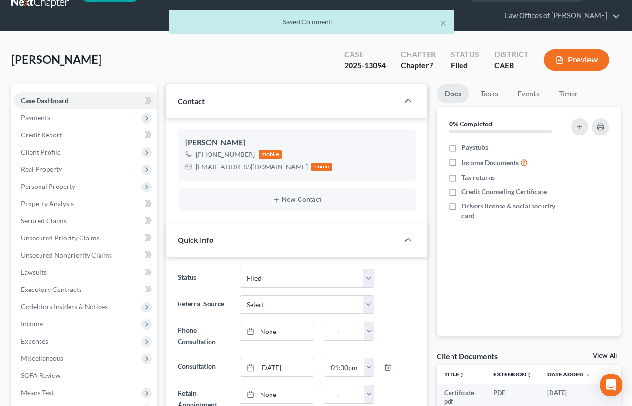
scroll to position [0, 0]
